Goal: Information Seeking & Learning: Learn about a topic

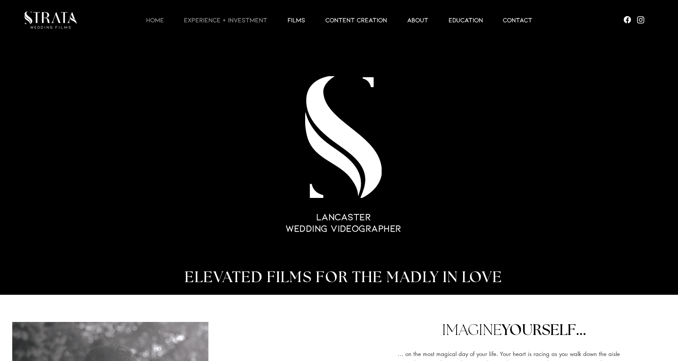
click at [251, 20] on p "EXPERIENCE + INVESTMENT" at bounding box center [225, 19] width 91 height 9
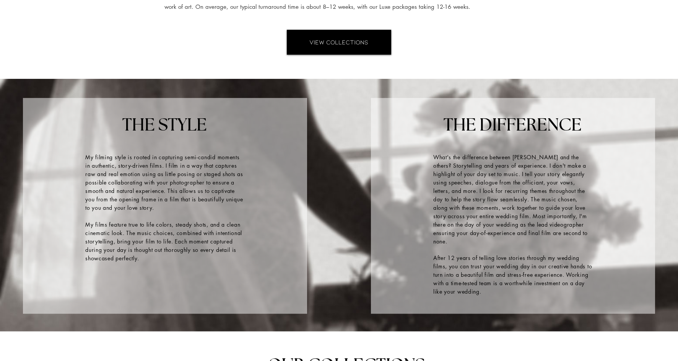
scroll to position [955, 0]
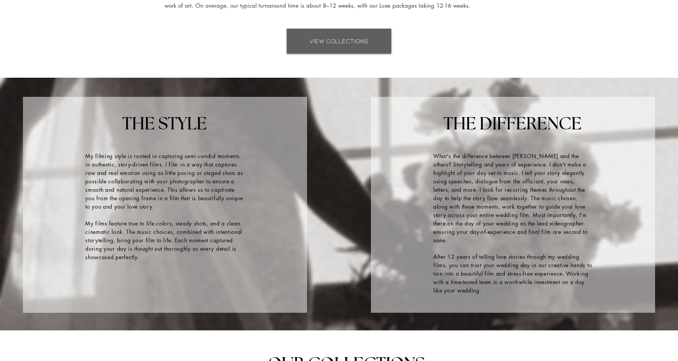
click at [346, 38] on span "VIEW COLLECTIONS" at bounding box center [339, 41] width 59 height 8
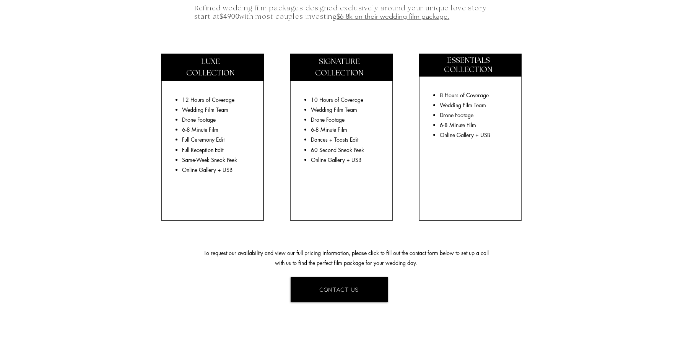
scroll to position [1334, 0]
drag, startPoint x: 492, startPoint y: 134, endPoint x: 437, endPoint y: 96, distance: 67.7
click at [437, 96] on ul "8 Hours of Coverage Wedding Film Team Drone Footage 6-8 Minute Film Online Gall…" at bounding box center [471, 115] width 77 height 50
copy ul "8 Hours of Coverage Wedding Film Team Drone Footage 6-8 Minute Film Online Gall…"
click at [497, 134] on p "Online Gallery + USB" at bounding box center [475, 135] width 70 height 10
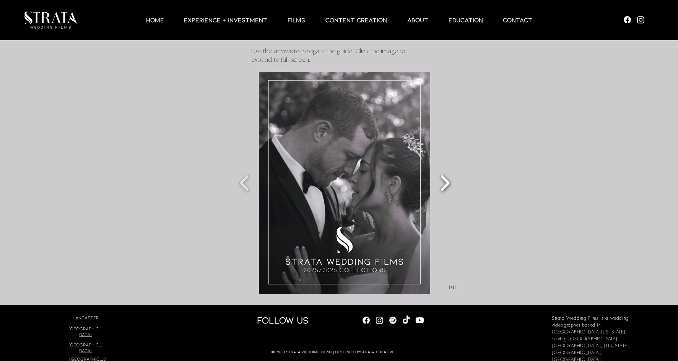
click at [448, 186] on button "Slide show gallery" at bounding box center [445, 183] width 17 height 27
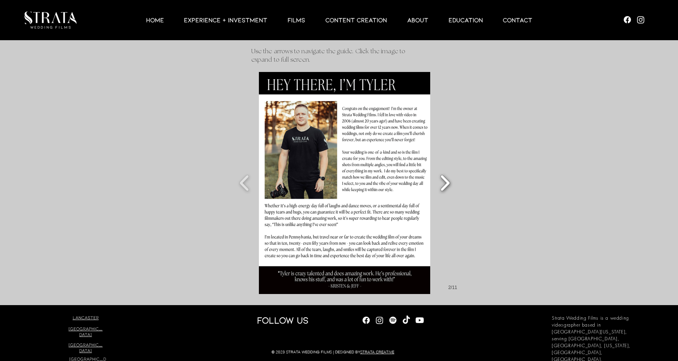
click at [448, 186] on button "Slide show gallery" at bounding box center [445, 183] width 17 height 27
click at [451, 185] on button "Slide show gallery" at bounding box center [445, 183] width 17 height 27
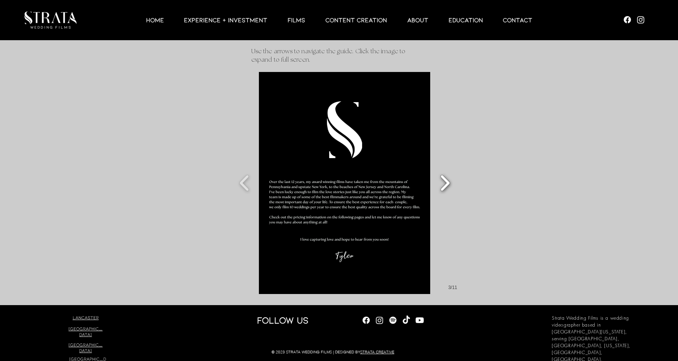
click at [447, 180] on button "Slide show gallery" at bounding box center [445, 183] width 17 height 27
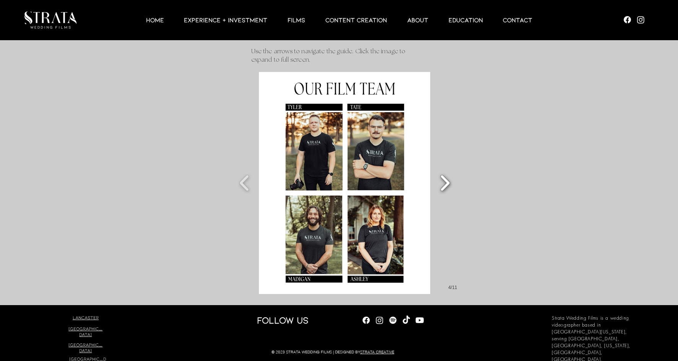
click at [447, 180] on button "Slide show gallery" at bounding box center [445, 183] width 17 height 27
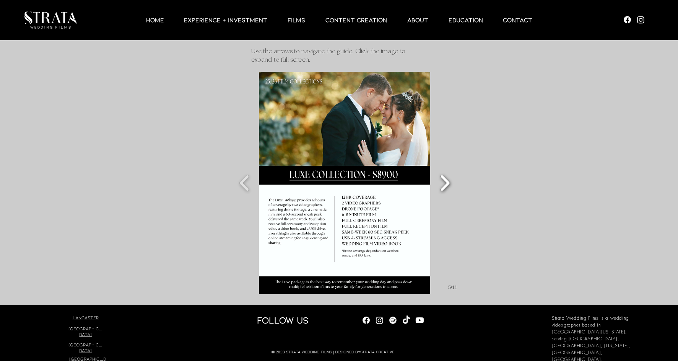
click at [447, 180] on button "Slide show gallery" at bounding box center [445, 183] width 17 height 27
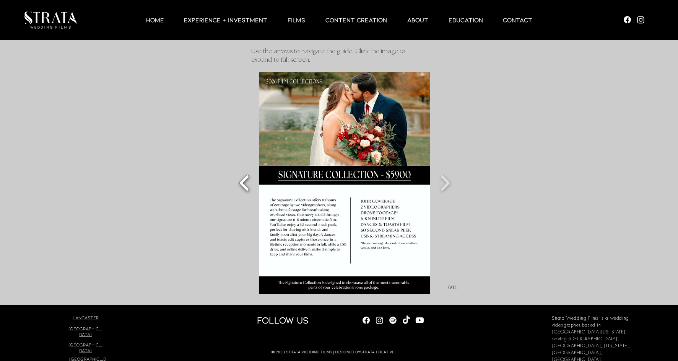
click at [248, 184] on button "Slide show gallery" at bounding box center [244, 183] width 17 height 27
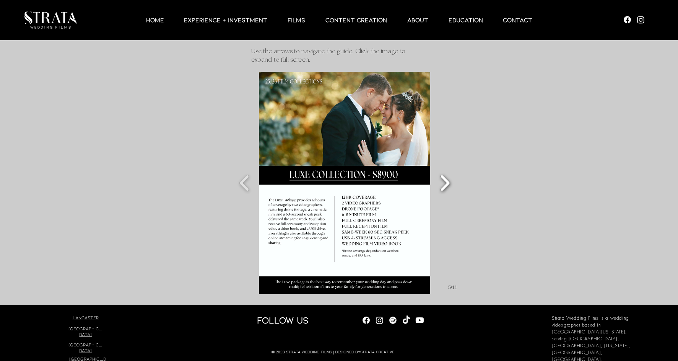
click at [450, 182] on button "Slide show gallery" at bounding box center [445, 183] width 17 height 27
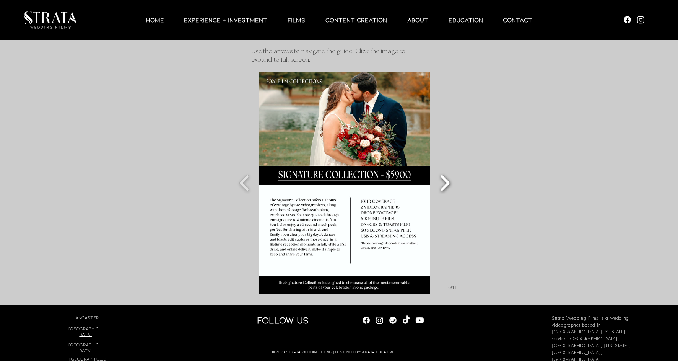
click at [450, 182] on button "Slide show gallery" at bounding box center [445, 183] width 17 height 27
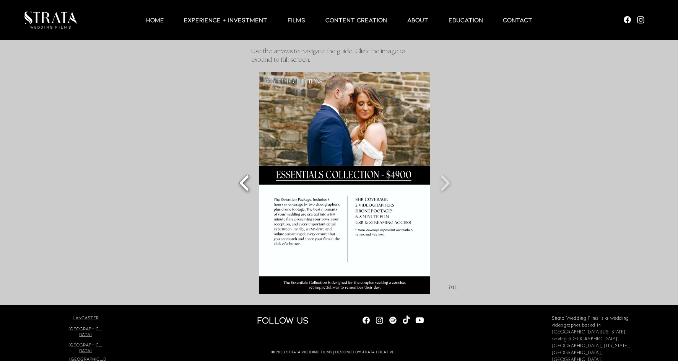
click at [241, 181] on button "Slide show gallery" at bounding box center [244, 183] width 17 height 27
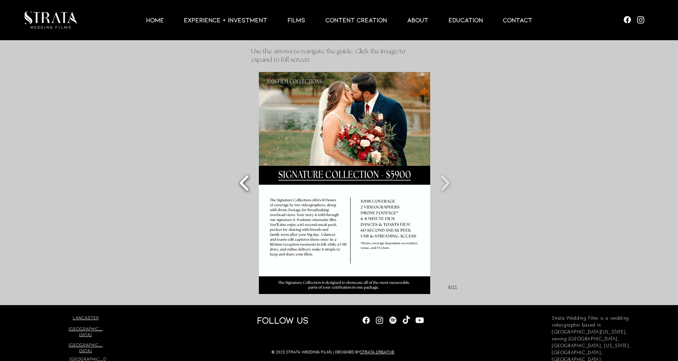
click at [242, 181] on button "Slide show gallery" at bounding box center [244, 183] width 17 height 27
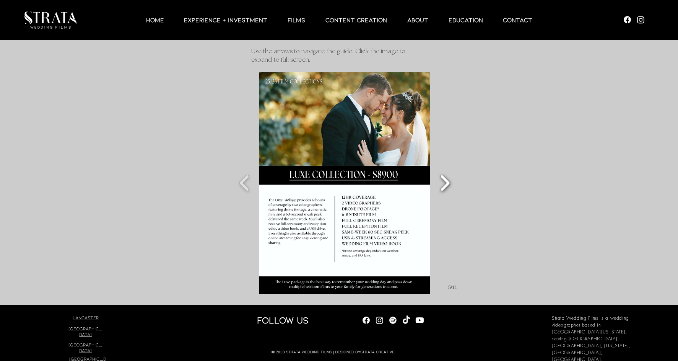
click at [447, 184] on button "Slide show gallery" at bounding box center [445, 183] width 17 height 27
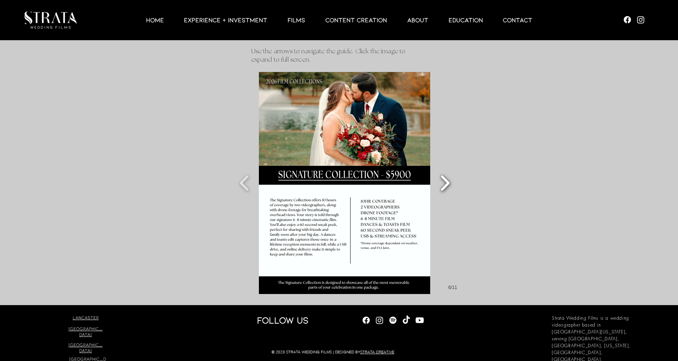
click at [447, 184] on button "Slide show gallery" at bounding box center [445, 183] width 17 height 27
